Goal: Check status: Check status

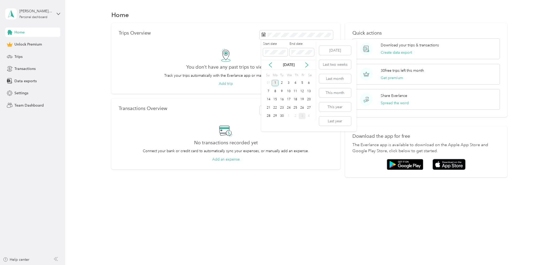
click at [276, 83] on div "1" at bounding box center [275, 83] width 7 height 7
click at [282, 116] on div "30" at bounding box center [282, 116] width 7 height 7
click at [274, 82] on div "1" at bounding box center [275, 83] width 7 height 7
click at [275, 82] on div "1" at bounding box center [275, 83] width 7 height 7
click at [280, 82] on div "2" at bounding box center [282, 83] width 7 height 7
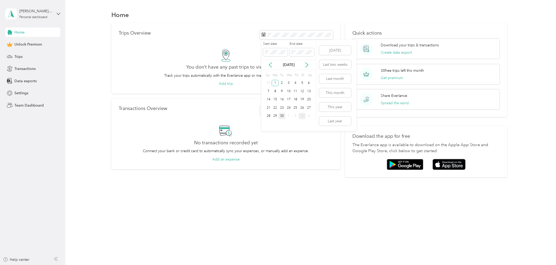
click at [282, 117] on div "30" at bounding box center [282, 116] width 7 height 7
click at [27, 60] on div "Trips" at bounding box center [32, 56] width 55 height 9
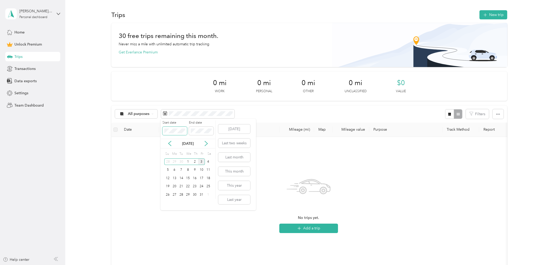
click at [166, 128] on span at bounding box center [175, 131] width 25 height 8
click at [175, 159] on div "1" at bounding box center [174, 162] width 7 height 7
click at [200, 111] on span at bounding box center [197, 114] width 73 height 9
click at [202, 208] on div "Start date End date [DATE] Su Mo Tu We Th Fr Sa 31 1 2 3 4 5 6 7 8 9 10 11 12 1…" at bounding box center [188, 165] width 55 height 92
click at [126, 168] on div "No trips match this filter. Clear filters" at bounding box center [309, 203] width 386 height 125
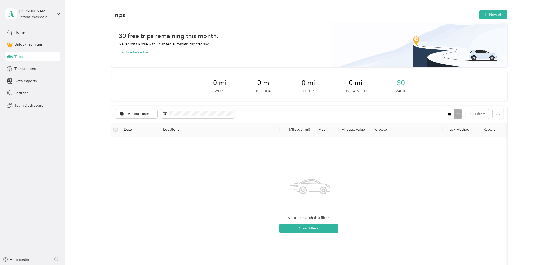
click at [148, 65] on div "30 free trips remaining this month. Never miss a mile with unlimited automatic …" at bounding box center [309, 45] width 396 height 44
click at [155, 58] on div "30 free trips remaining this month. Never miss a mile with unlimited automatic …" at bounding box center [309, 45] width 396 height 44
